Goal: Task Accomplishment & Management: Manage account settings

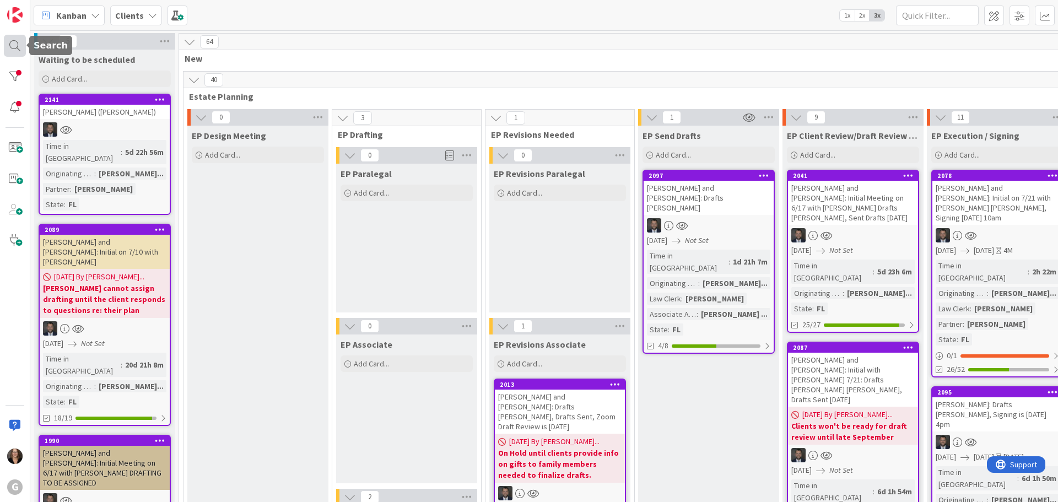
click at [12, 42] on div at bounding box center [15, 46] width 22 height 22
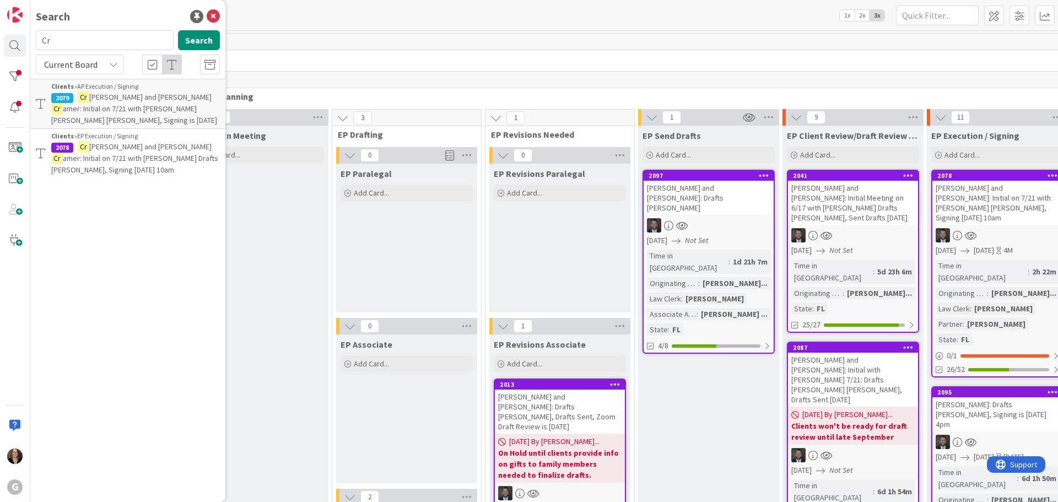
type input "C"
type input "[PERSON_NAME]"
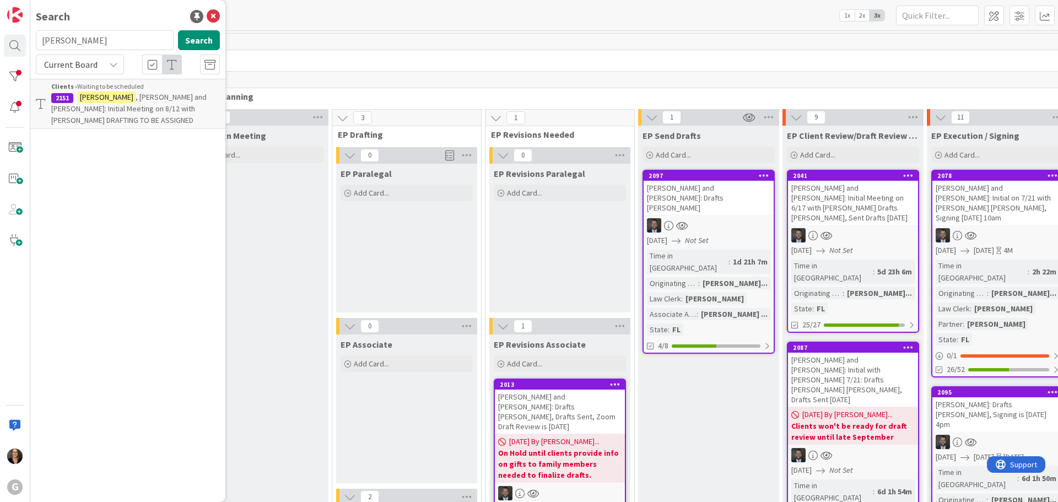
click at [138, 95] on span ", [PERSON_NAME] and [PERSON_NAME]: Initial Meeting on 8/12 with [PERSON_NAME] D…" at bounding box center [128, 108] width 155 height 33
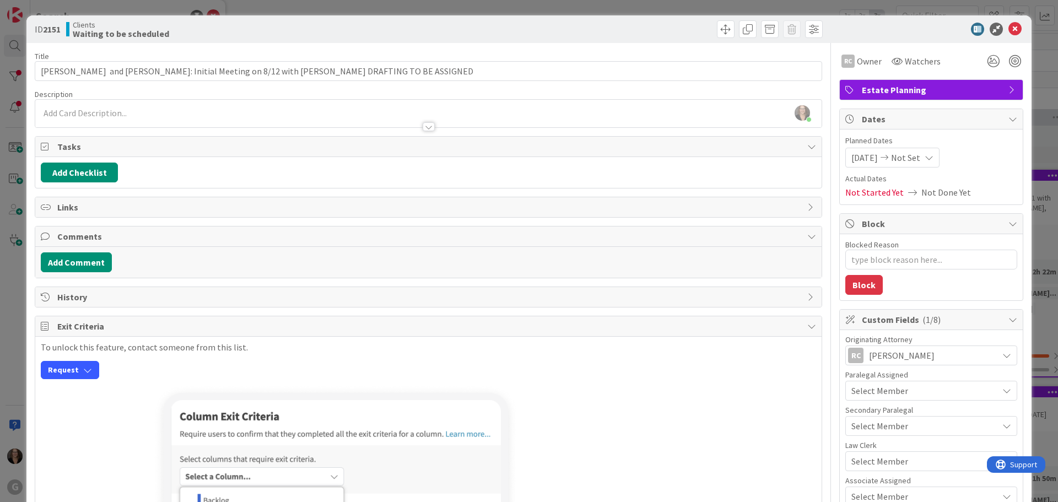
click at [807, 146] on icon at bounding box center [811, 146] width 9 height 9
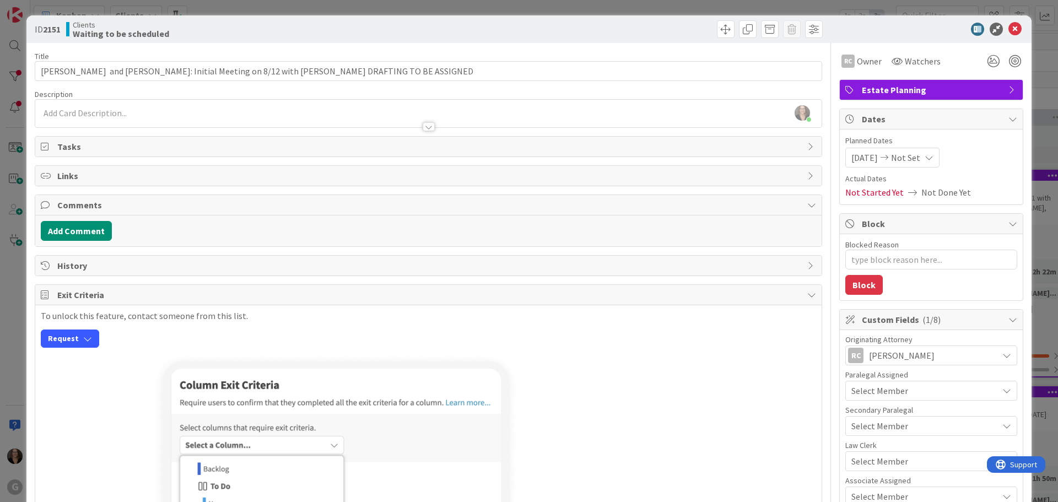
click at [114, 150] on span "Tasks" at bounding box center [429, 146] width 745 height 13
type textarea "x"
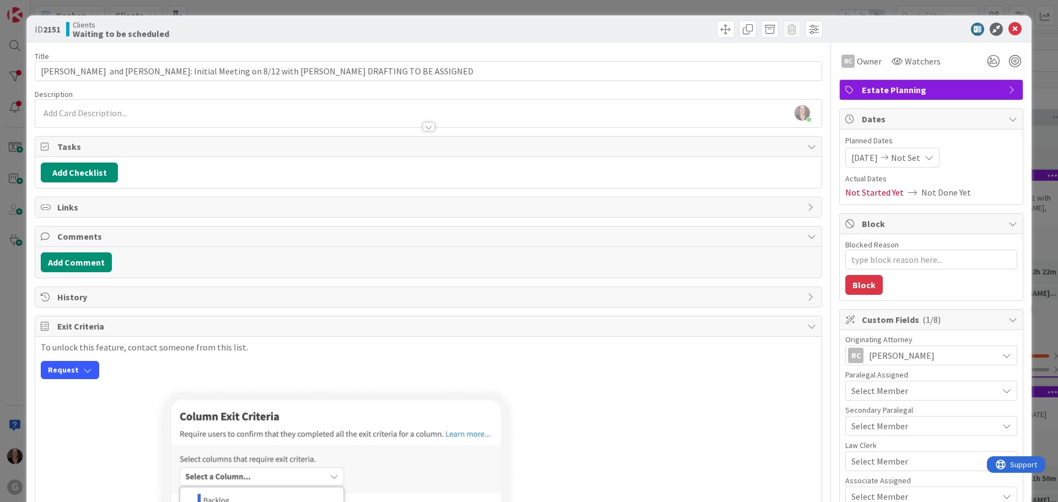
click at [931, 157] on icon at bounding box center [929, 157] width 9 height 9
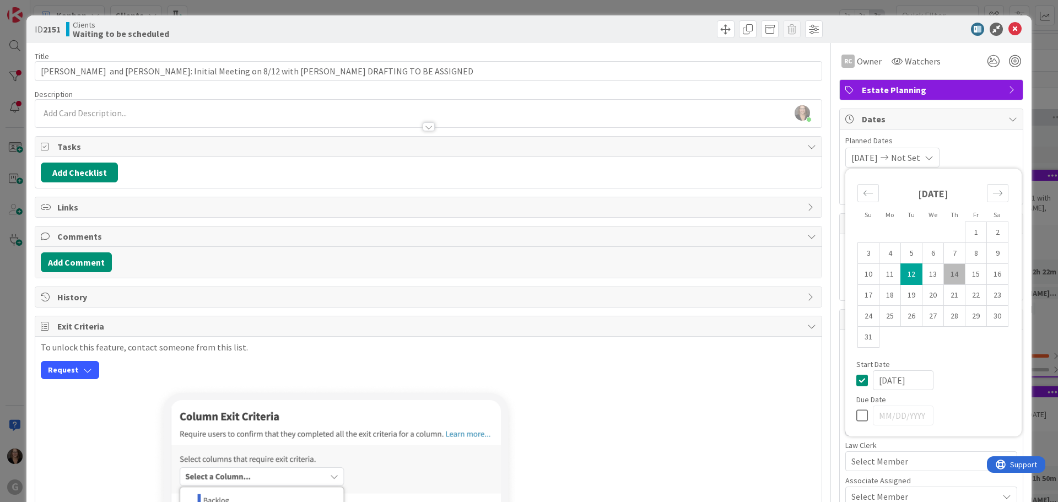
click at [856, 414] on icon at bounding box center [864, 415] width 17 height 13
type input "[DATE]"
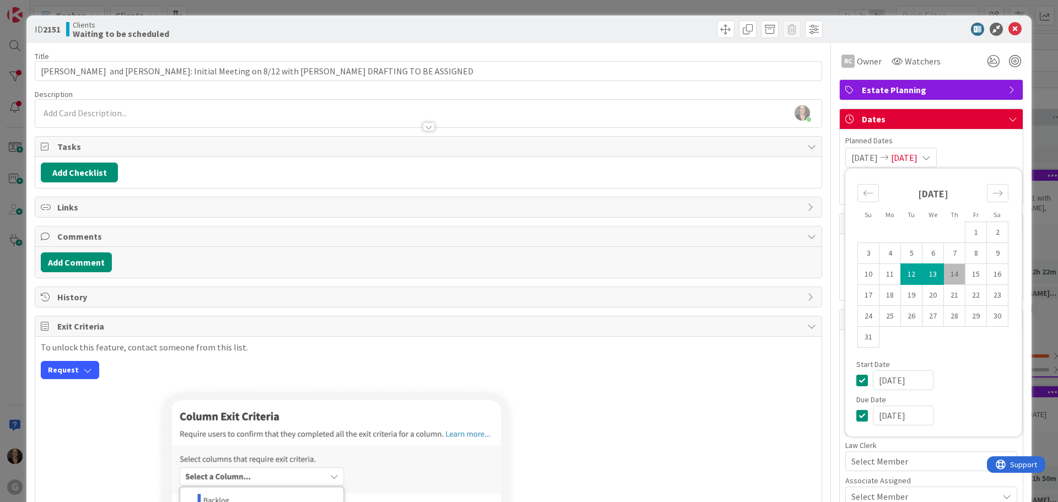
type textarea "x"
click at [892, 417] on input "[DATE]" at bounding box center [903, 416] width 61 height 20
click at [993, 193] on icon "Move forward to switch to the next month." at bounding box center [998, 193] width 10 height 10
click at [883, 277] on td "15" at bounding box center [890, 274] width 21 height 21
type input "[DATE]"
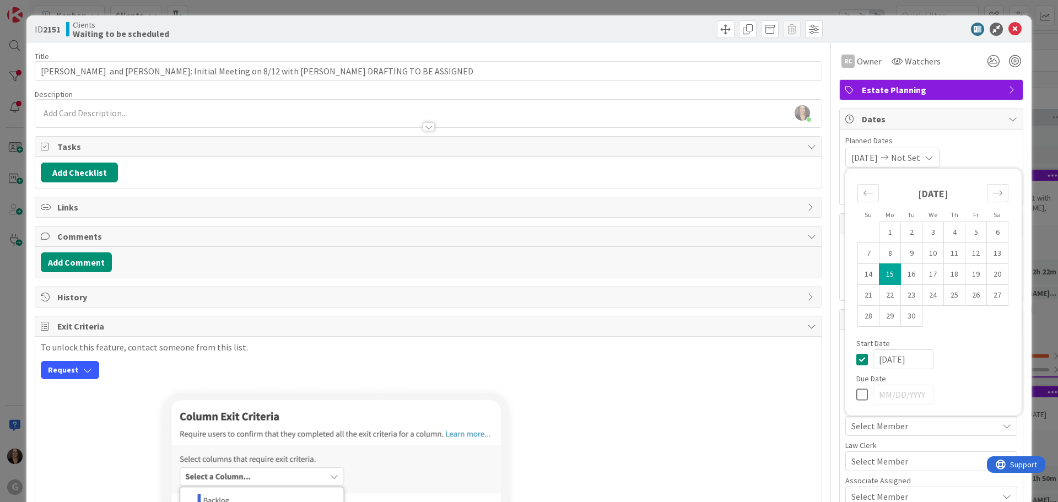
type textarea "x"
click at [856, 393] on icon at bounding box center [864, 394] width 17 height 13
type input "[DATE]"
type textarea "x"
click at [885, 393] on input "[DATE]" at bounding box center [903, 395] width 61 height 20
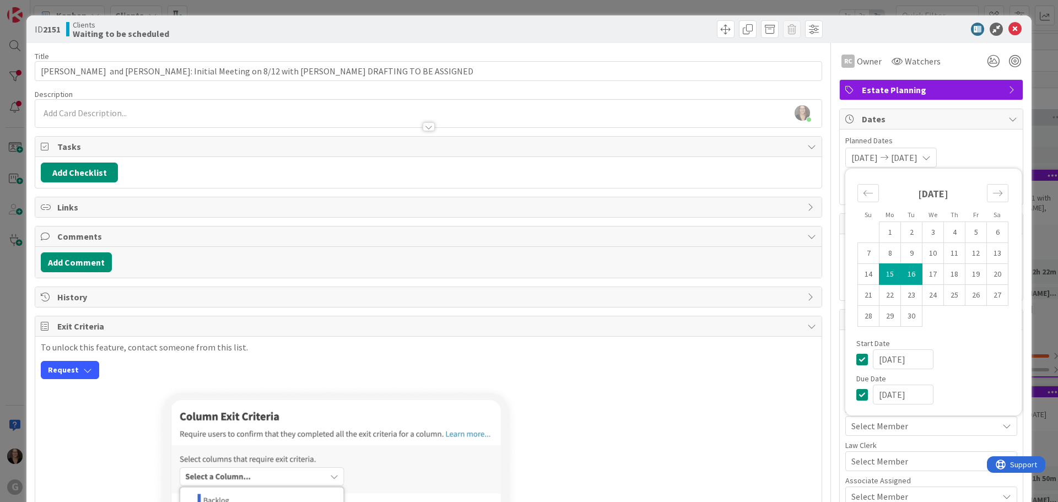
click at [881, 357] on input "[DATE]" at bounding box center [903, 359] width 61 height 20
click at [856, 361] on icon at bounding box center [864, 359] width 17 height 13
type textarea "x"
click at [856, 359] on icon at bounding box center [864, 359] width 17 height 13
type input "[DATE]"
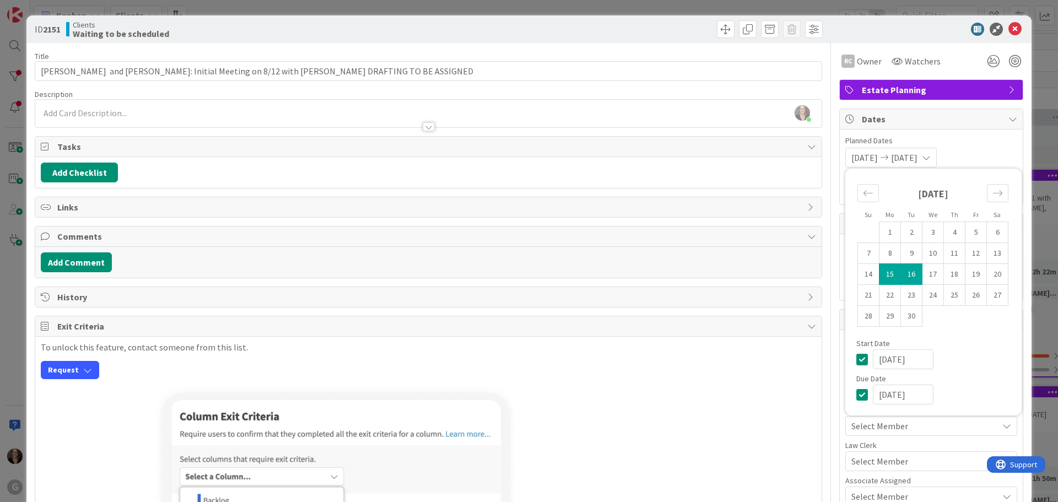
type textarea "x"
click at [863, 195] on icon "Move backward to switch to the previous month." at bounding box center [868, 193] width 10 height 10
click at [902, 276] on td "12" at bounding box center [911, 274] width 21 height 21
type input "[DATE]"
type textarea "x"
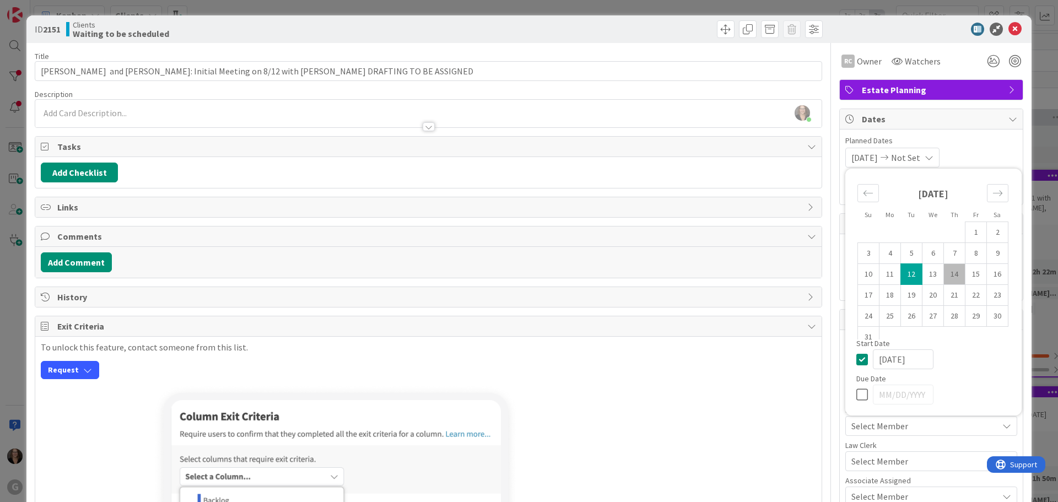
click at [934, 155] on icon at bounding box center [929, 157] width 9 height 9
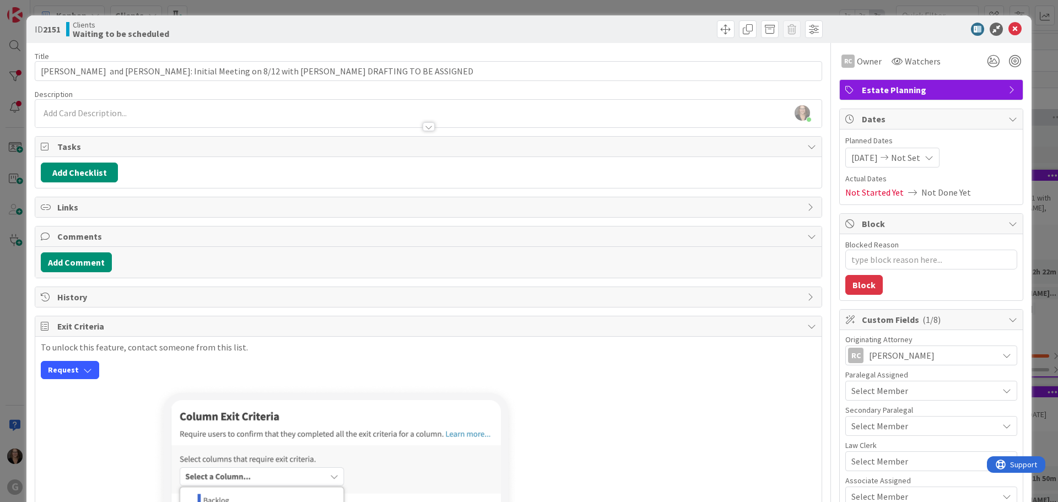
click at [929, 193] on span "Not Done Yet" at bounding box center [946, 192] width 50 height 13
click at [934, 157] on icon at bounding box center [929, 157] width 9 height 9
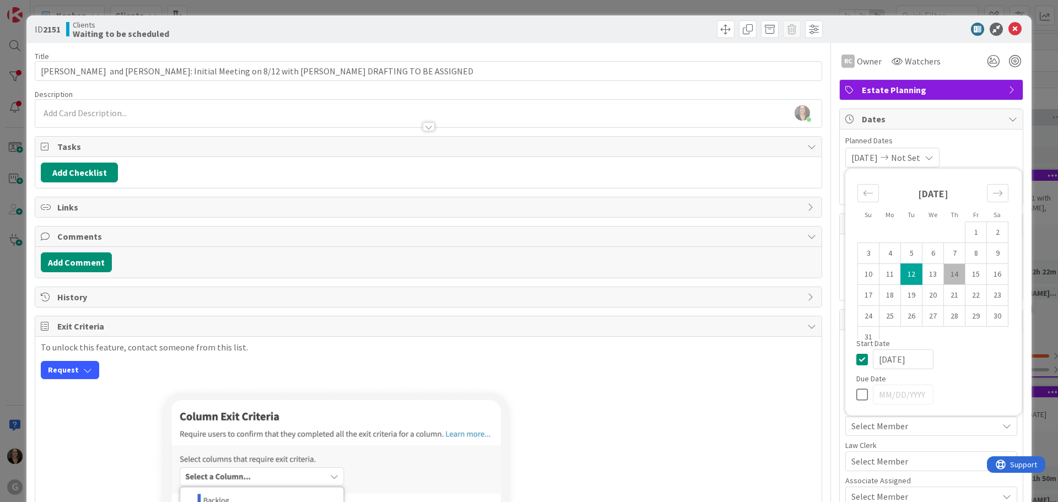
click at [856, 391] on icon at bounding box center [864, 394] width 17 height 13
type input "[DATE]"
type textarea "x"
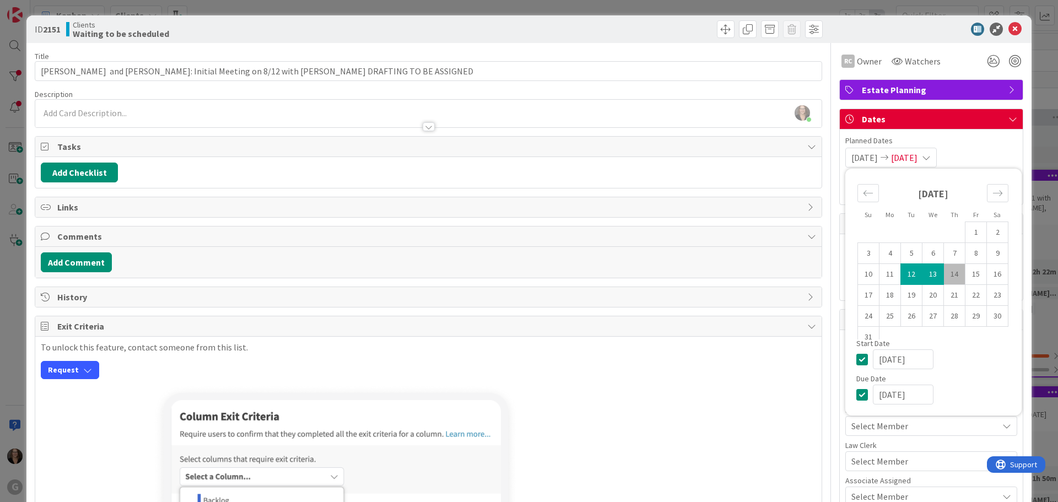
click at [856, 393] on icon at bounding box center [864, 394] width 17 height 13
type textarea "x"
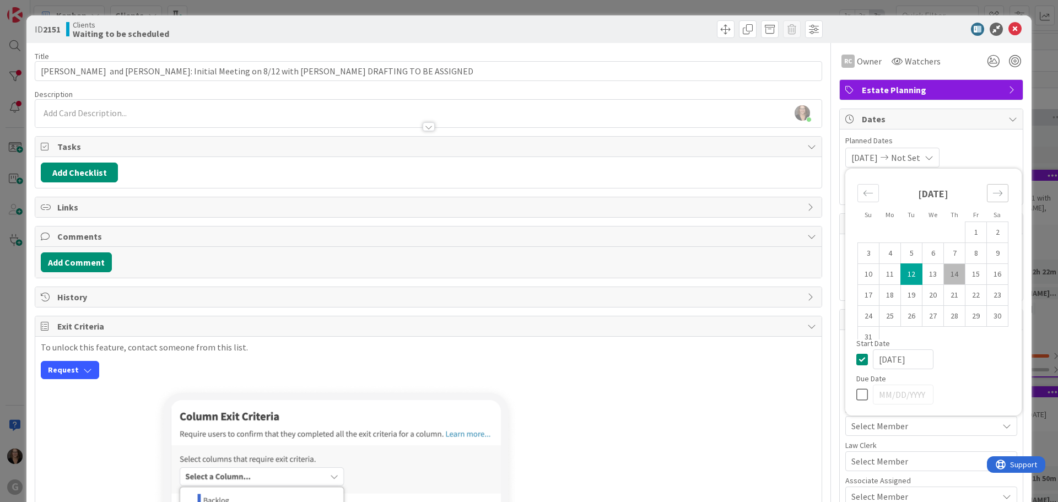
click at [993, 192] on icon "Move forward to switch to the next month." at bounding box center [998, 193] width 10 height 10
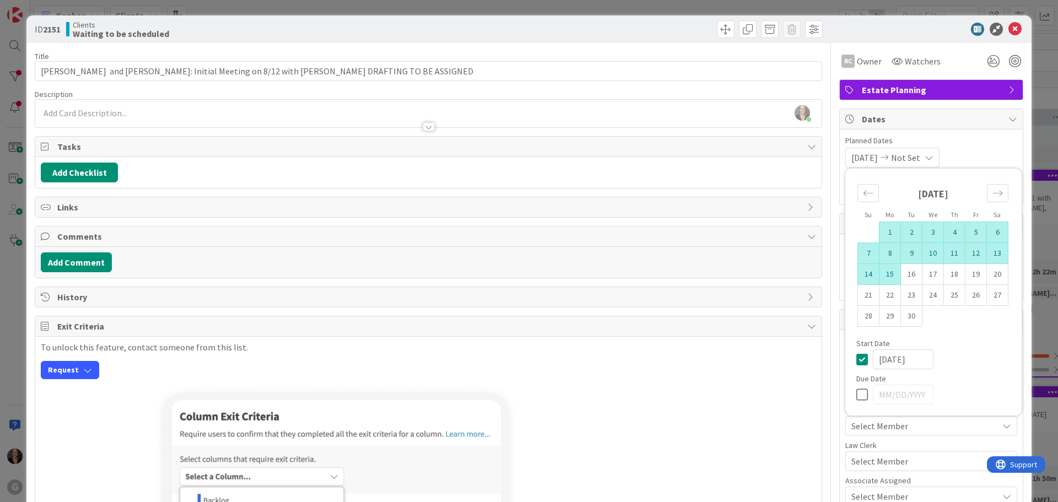
click at [880, 275] on td "15" at bounding box center [890, 274] width 21 height 21
type input "[DATE]"
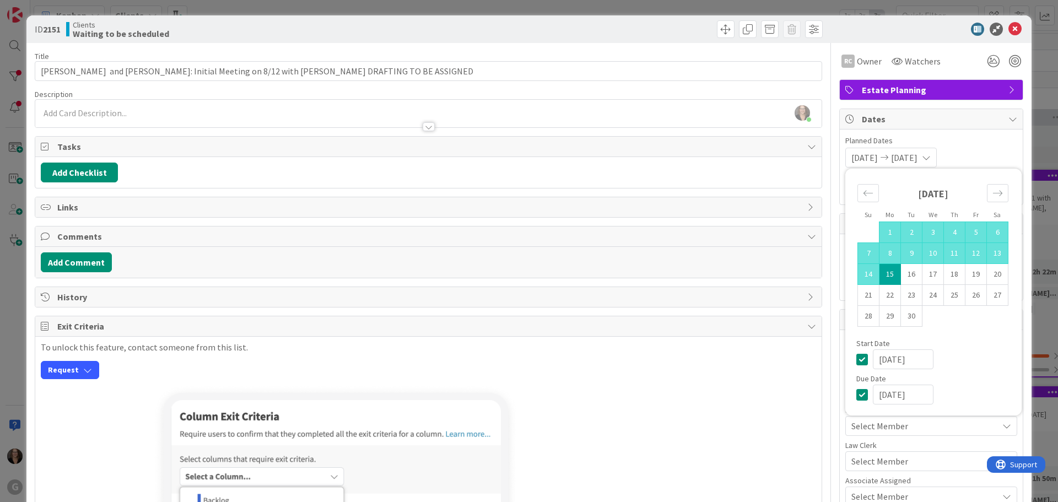
type textarea "x"
click at [956, 343] on div "Start Date" at bounding box center [933, 343] width 154 height 8
click at [856, 395] on icon at bounding box center [864, 394] width 17 height 13
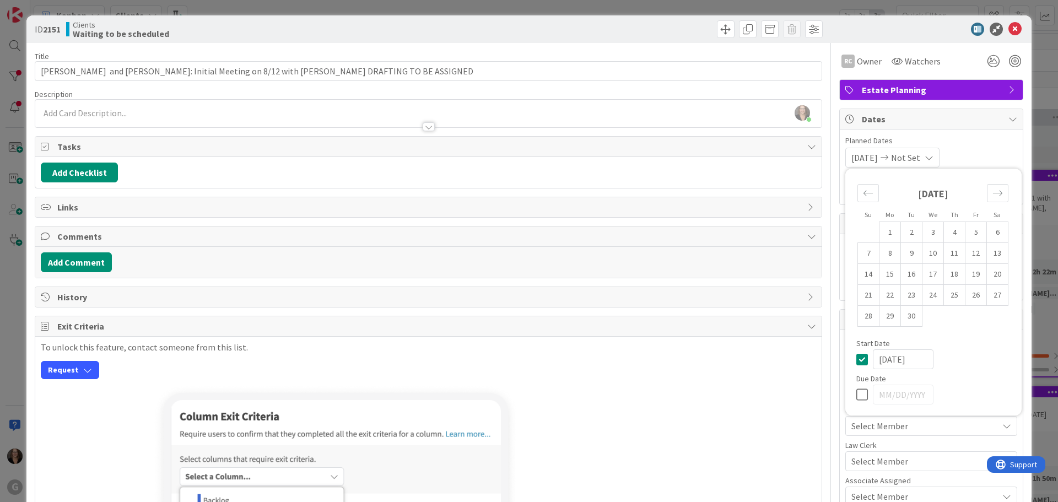
click at [69, 145] on span "Tasks" at bounding box center [429, 146] width 745 height 13
type textarea "x"
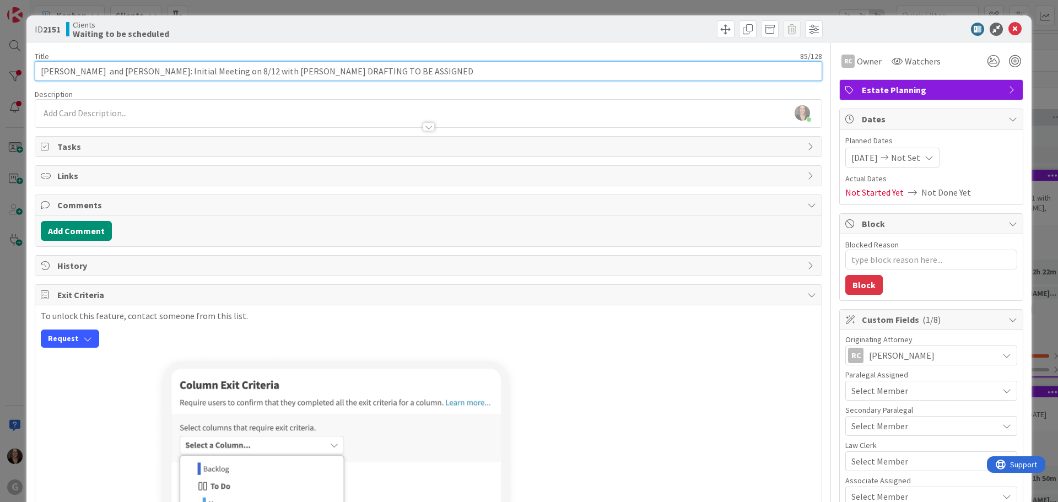
click at [385, 71] on input "[PERSON_NAME] and [PERSON_NAME]: Initial Meeting on 8/12 with [PERSON_NAME] DRA…" at bounding box center [429, 71] width 788 height 20
type input "[PERSON_NAME] and [PERSON_NAME]: Initial Meeting on 8/12 with [PERSON_NAME] DRA…"
type textarea "x"
type input "[PERSON_NAME] and [PERSON_NAME]: Initial Meeting on 8/12 with [PERSON_NAME] DRA…"
type textarea "x"
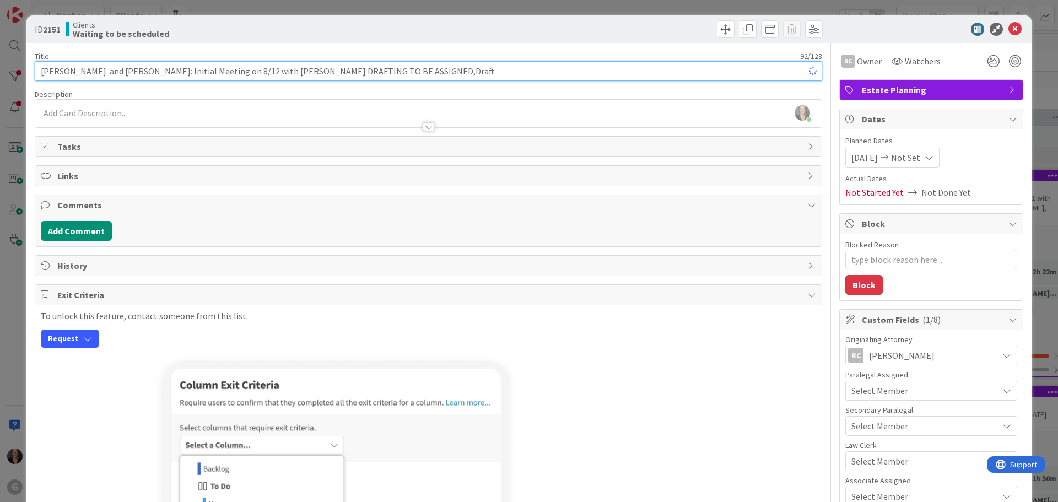
type input "[PERSON_NAME] and [PERSON_NAME]: Initial Meeting on 8/12 with [PERSON_NAME] DRA…"
type textarea "x"
type input "[PERSON_NAME] and [PERSON_NAME]: Initial Meeting on 8/12 with [PERSON_NAME] DRA…"
type textarea "x"
type input "[PERSON_NAME] and [PERSON_NAME]: Initial Meeting on 8/12 with [PERSON_NAME] DRA…"
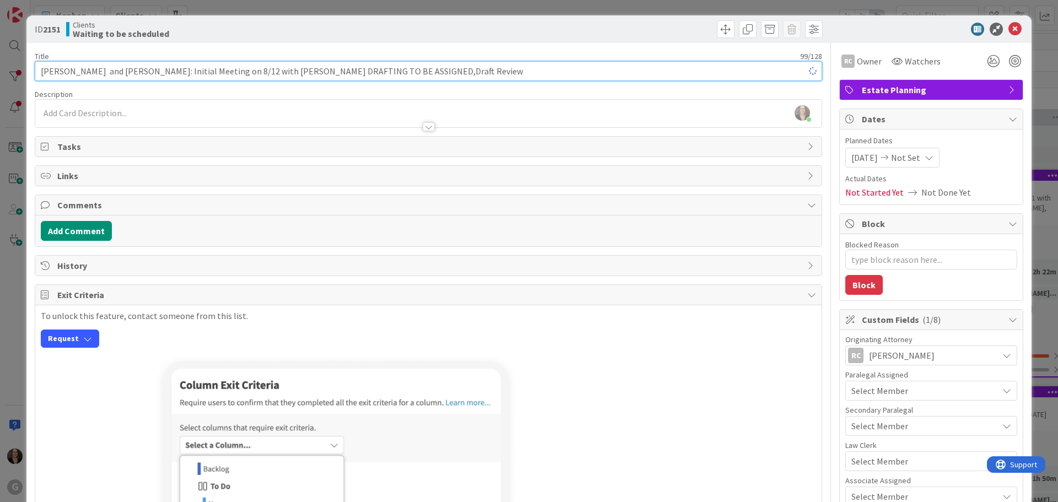
type textarea "x"
type input "[PERSON_NAME] and [PERSON_NAME]: Initial Meeting on 8/12 with [PERSON_NAME] DRA…"
type textarea "x"
type input "[PERSON_NAME] and [PERSON_NAME]: Initial Meeting on 8/12 with [PERSON_NAME] DRA…"
type textarea "x"
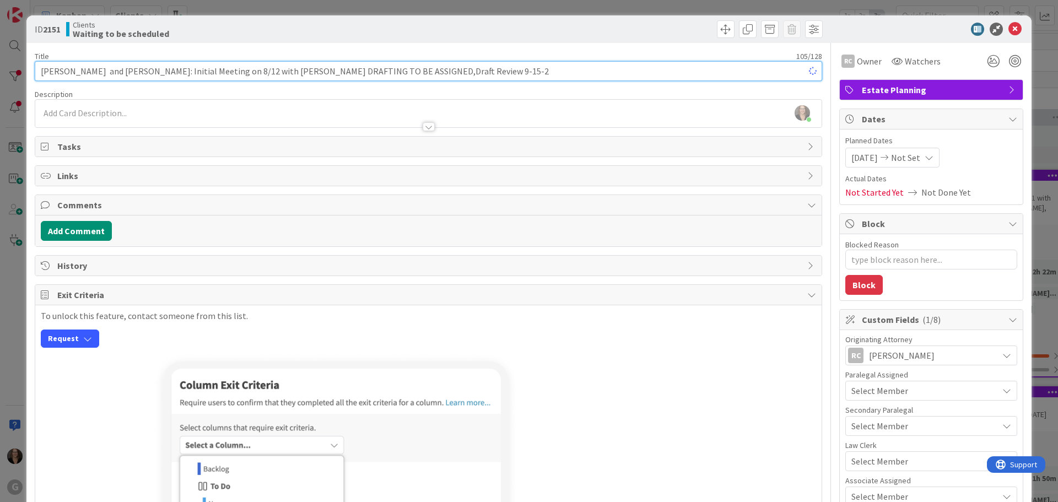
type input "[PERSON_NAME] and [PERSON_NAME]: Initial Meeting on 8/12 with [PERSON_NAME] DRA…"
type textarea "x"
click at [396, 69] on input "[PERSON_NAME] and [PERSON_NAME]: Initial Meeting on 8/12 with [PERSON_NAME] DRA…" at bounding box center [429, 71] width 788 height 20
type input "[PERSON_NAME] and [PERSON_NAME]: Initial Meeting on 8/12 with [PERSON_NAME] DRA…"
type textarea "x"
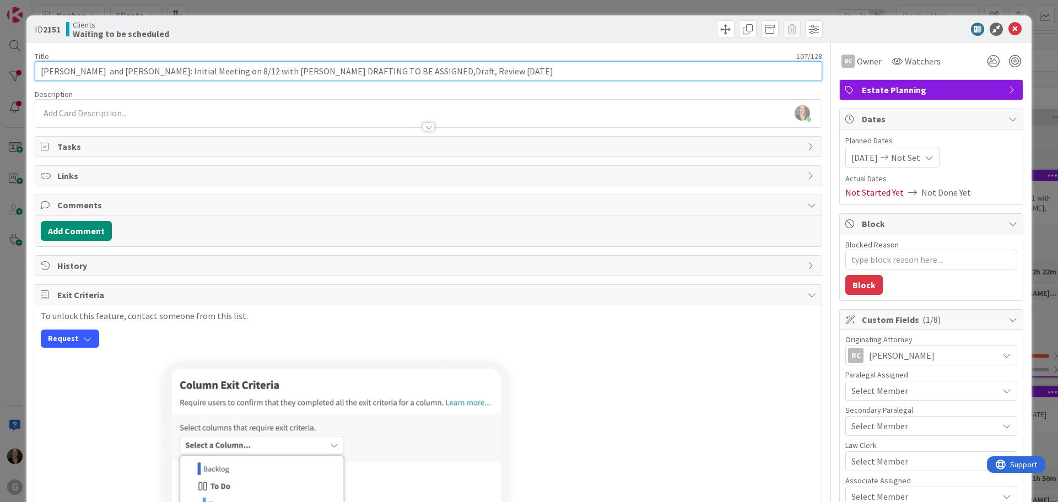
type input "[PERSON_NAME] and [PERSON_NAME]: Initial Meeting on 8/12 with [PERSON_NAME] DRA…"
type textarea "x"
click at [379, 73] on input "[PERSON_NAME] and [PERSON_NAME]: Initial Meeting on 8/12 with [PERSON_NAME] DRA…" at bounding box center [429, 71] width 788 height 20
type input "[PERSON_NAME] and [PERSON_NAME]: Initial Meeting on 8/12 with [PERSON_NAME] DRA…"
type textarea "x"
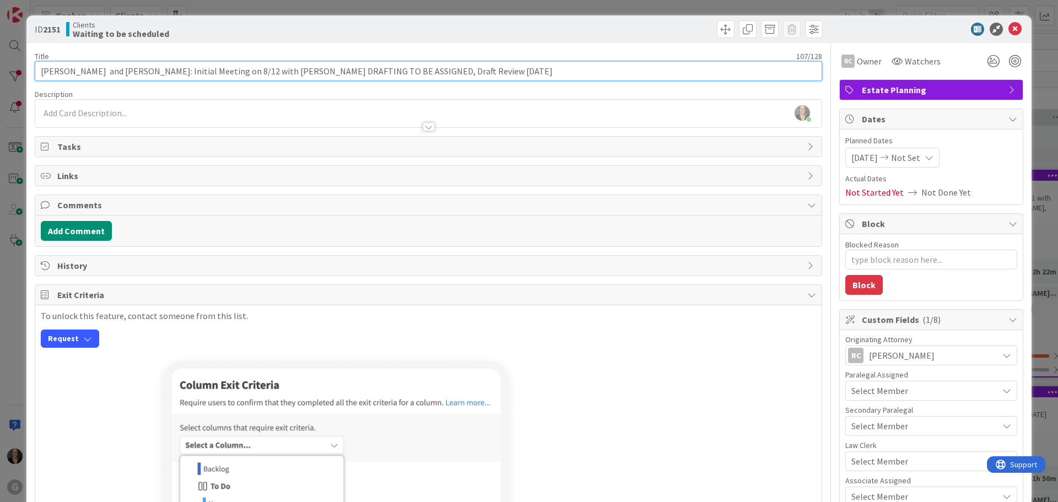
click at [471, 73] on input "[PERSON_NAME] and [PERSON_NAME]: Initial Meeting on 8/12 with [PERSON_NAME] DRA…" at bounding box center [429, 71] width 788 height 20
type input "[PERSON_NAME] and [PERSON_NAME]: Initial Meeting on 8/12 with [PERSON_NAME] DRA…"
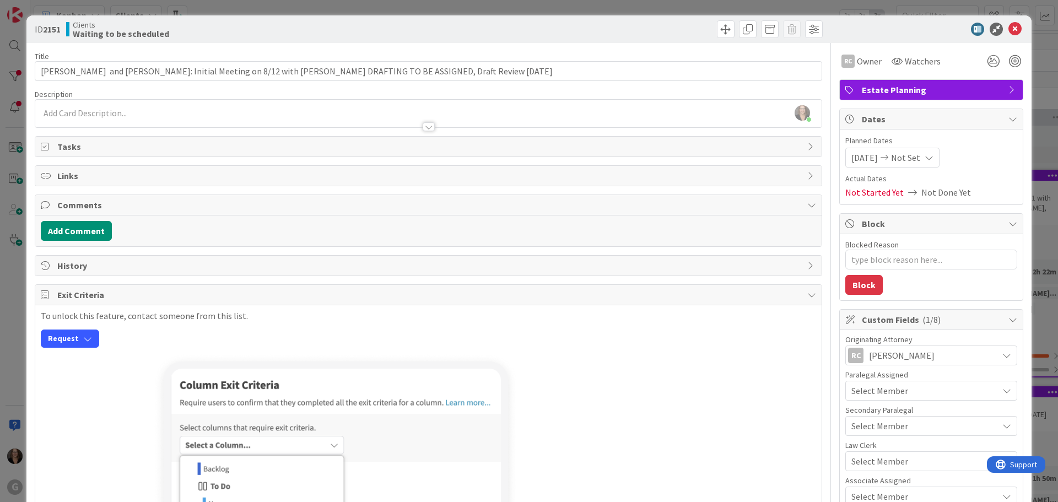
click at [76, 147] on span "Tasks" at bounding box center [429, 146] width 745 height 13
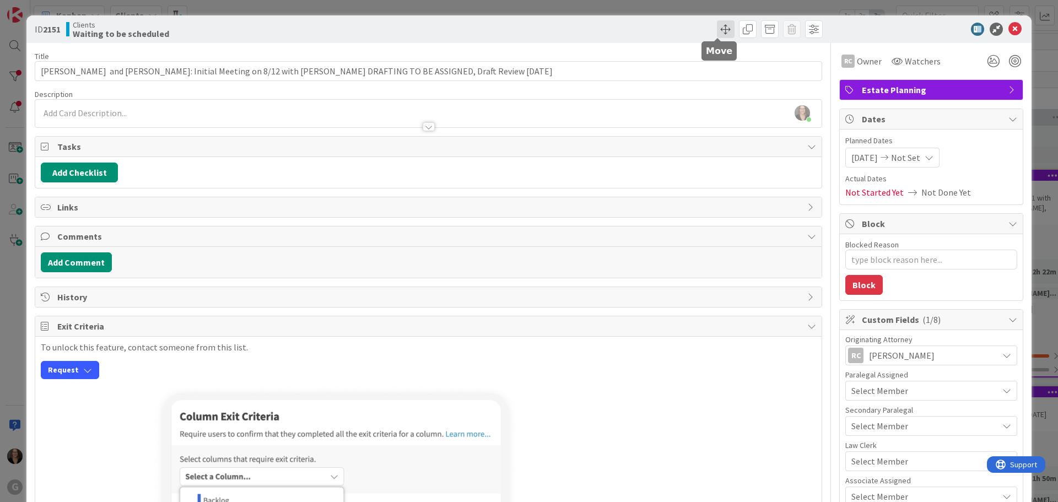
click at [717, 29] on span at bounding box center [726, 29] width 18 height 18
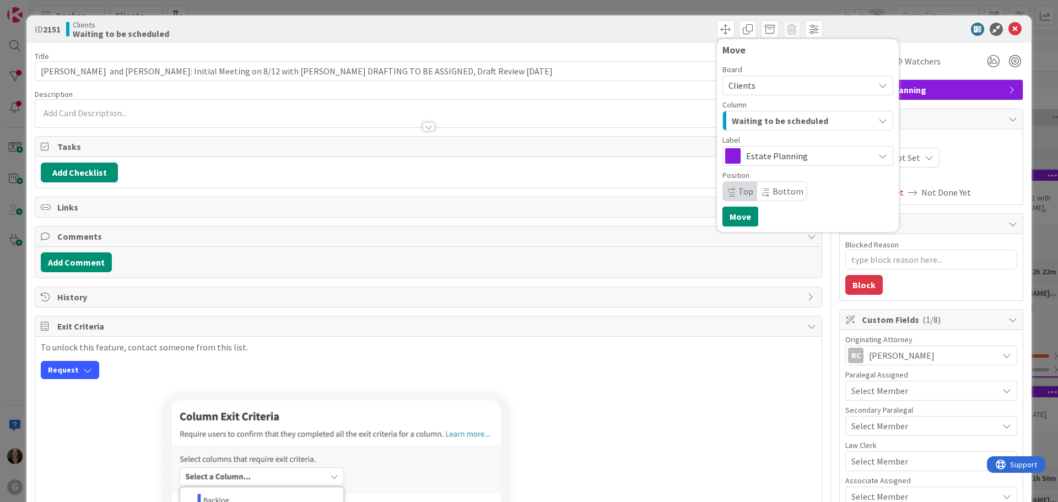
click at [878, 120] on icon "button" at bounding box center [882, 120] width 9 height 9
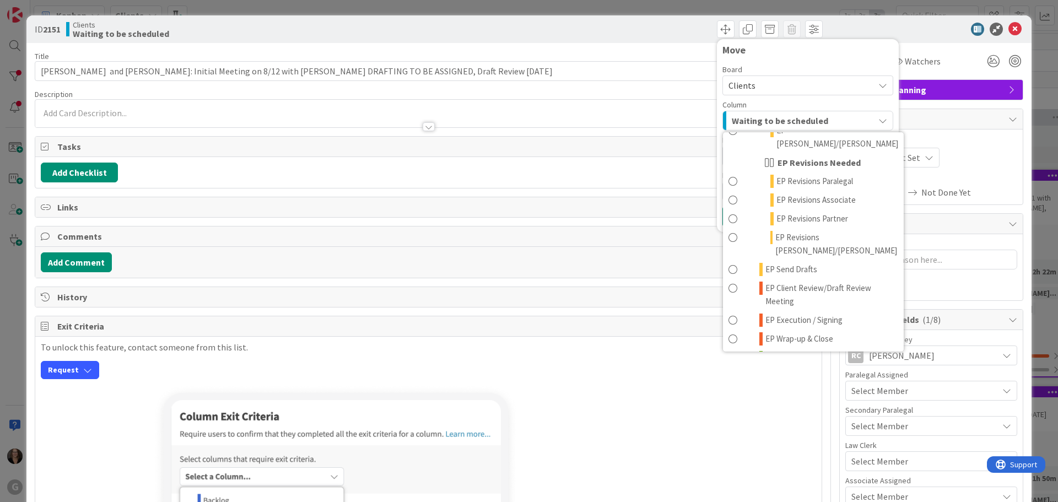
scroll to position [220, 0]
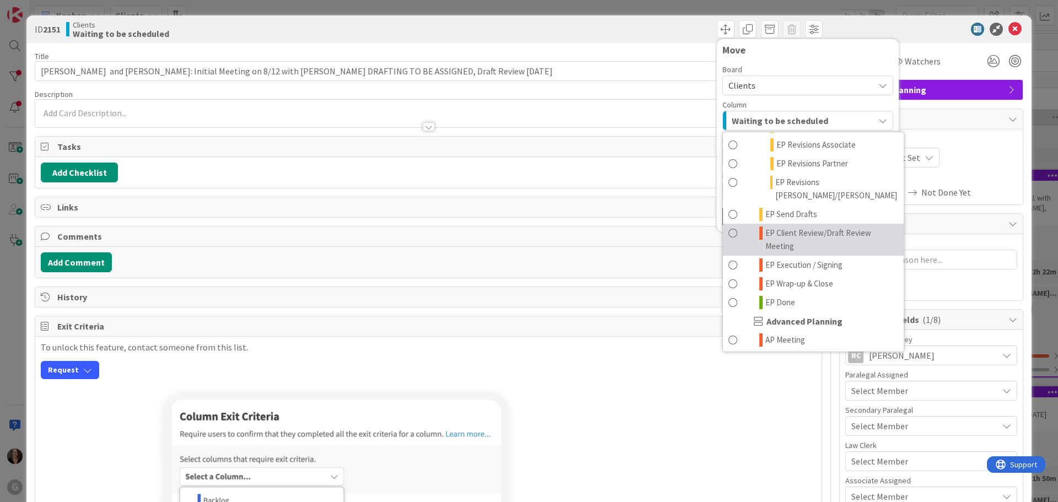
click at [729, 227] on span at bounding box center [733, 240] width 9 height 26
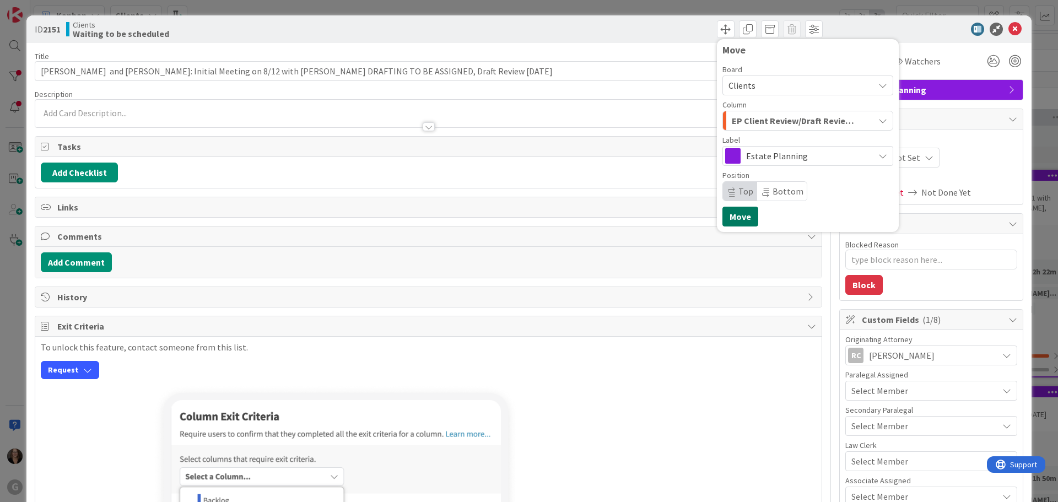
click at [729, 217] on button "Move" at bounding box center [741, 217] width 36 height 20
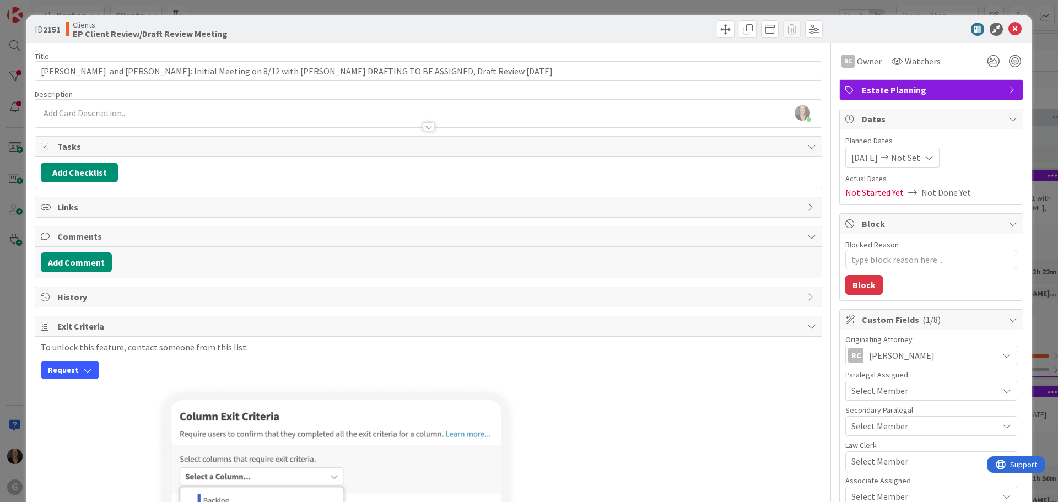
type textarea "x"
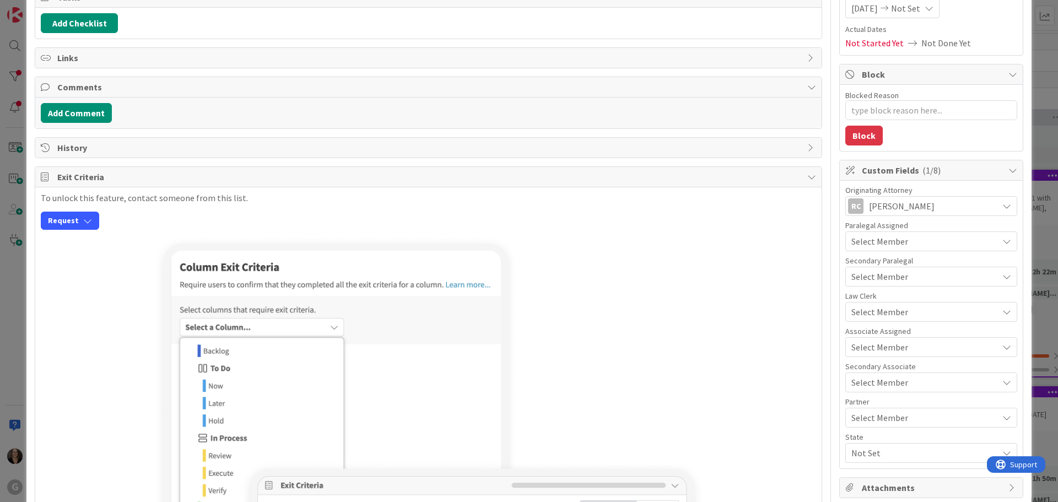
scroll to position [0, 0]
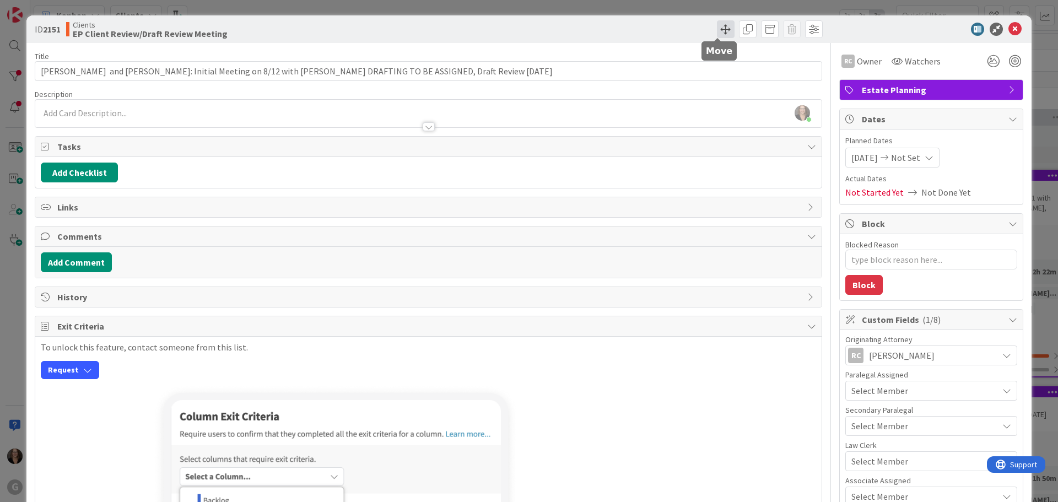
click at [718, 29] on span at bounding box center [726, 29] width 18 height 18
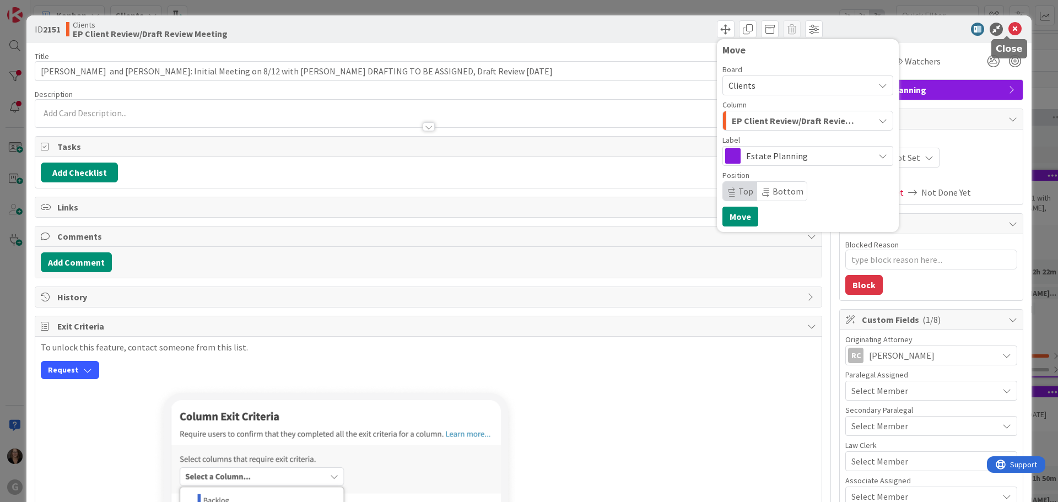
click at [1009, 26] on icon at bounding box center [1015, 29] width 13 height 13
